Goal: Transaction & Acquisition: Purchase product/service

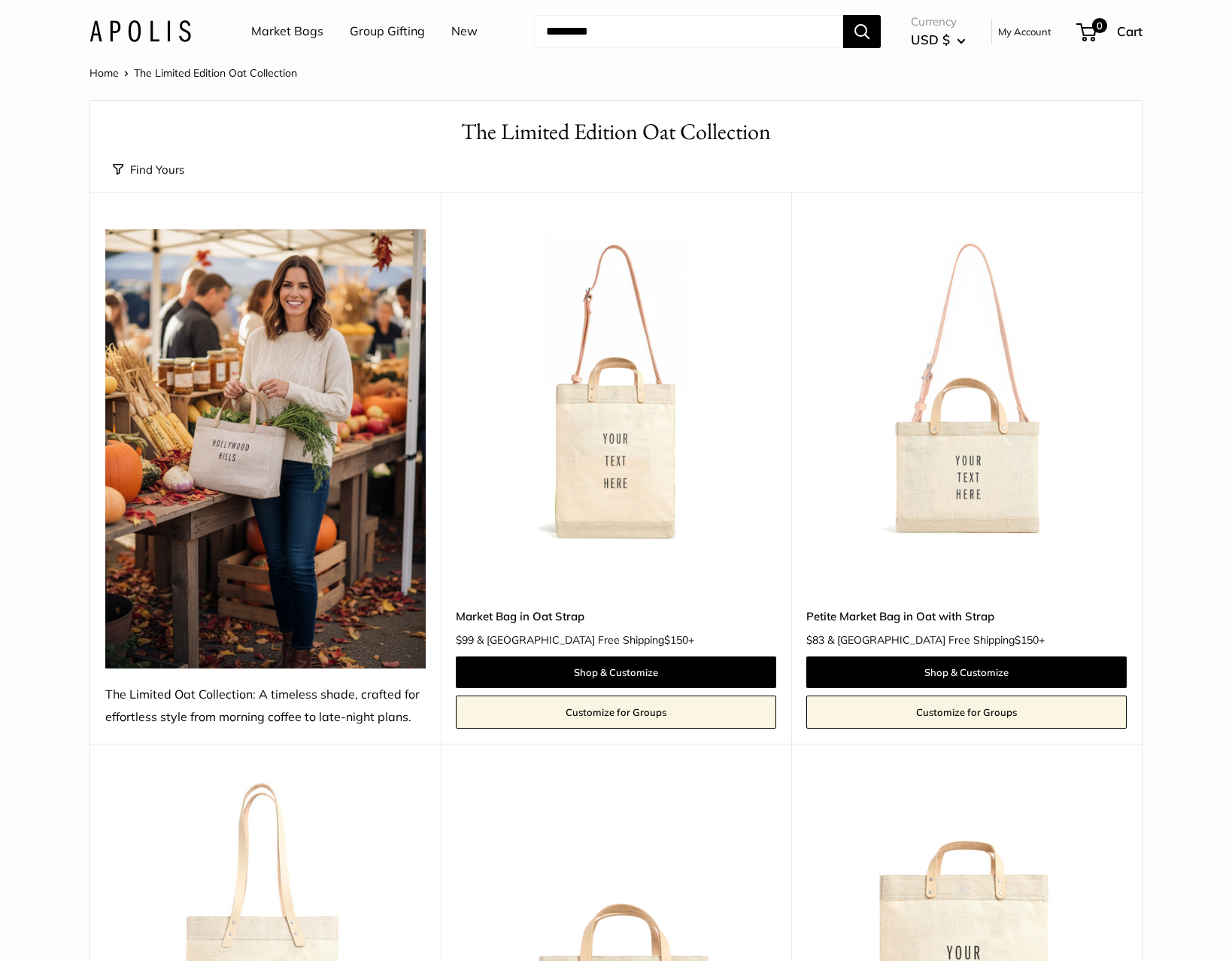
click at [294, 27] on link "Market Bags" at bounding box center [286, 31] width 72 height 23
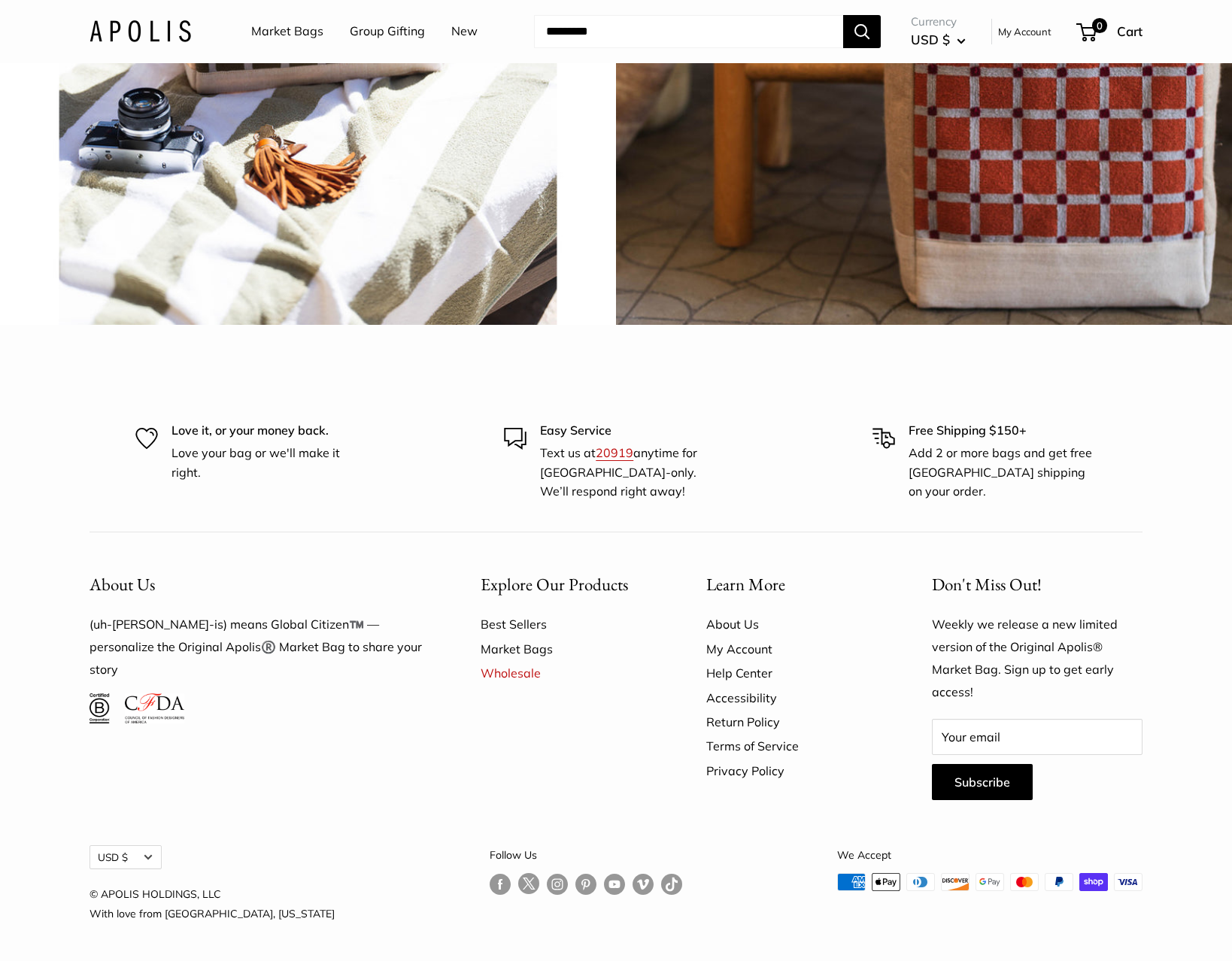
scroll to position [4163, 0]
click at [523, 648] on link "Market Bags" at bounding box center [567, 650] width 173 height 24
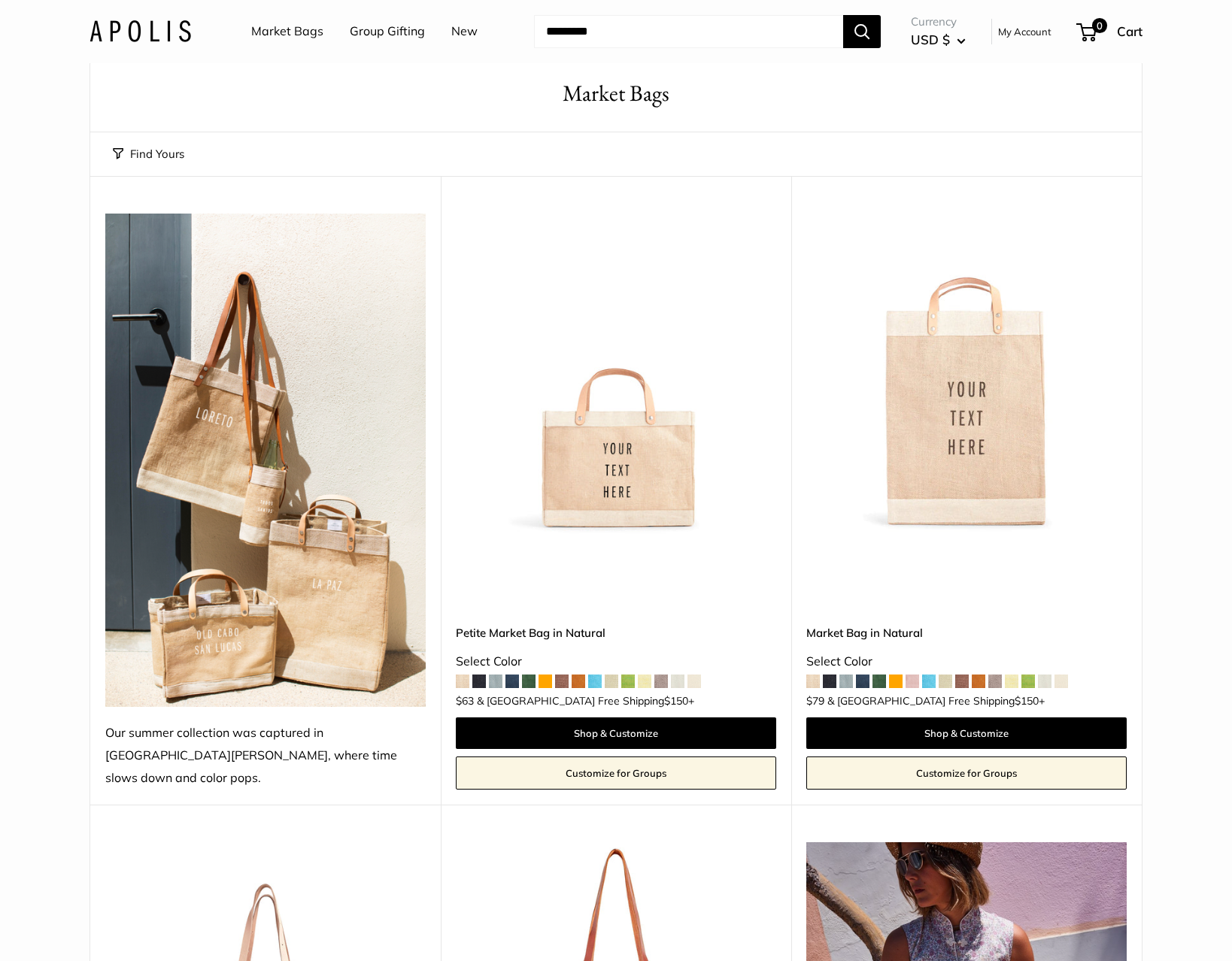
scroll to position [39, 0]
click at [466, 675] on span at bounding box center [462, 681] width 14 height 14
